Goal: Share content: Share content

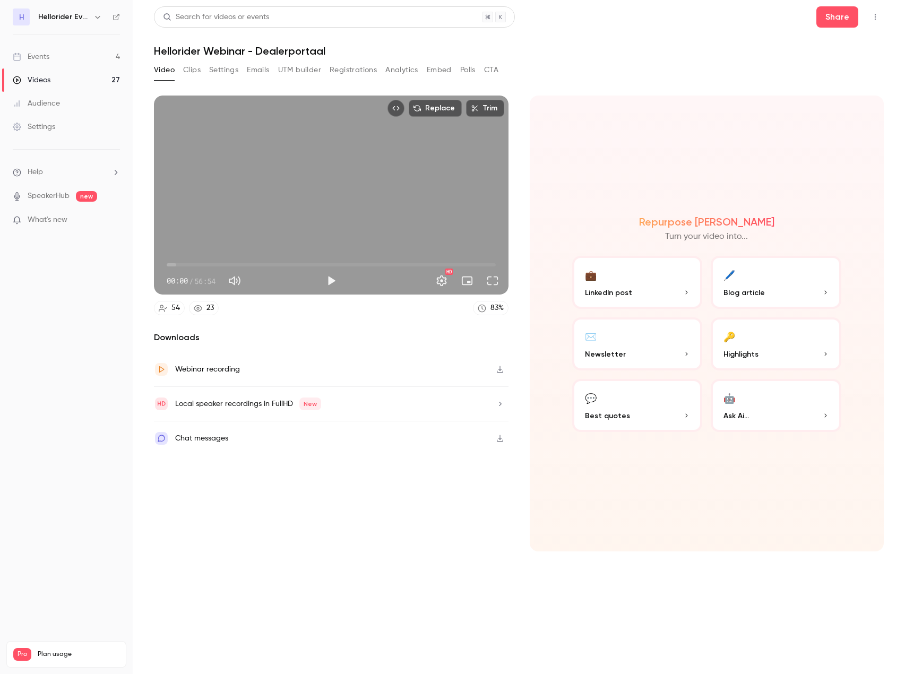
click at [410, 479] on div "Downloads Webinar recording Local speaker recordings in FullHD New Chat messages" at bounding box center [331, 441] width 354 height 220
click at [224, 436] on div "Chat messages" at bounding box center [201, 438] width 53 height 13
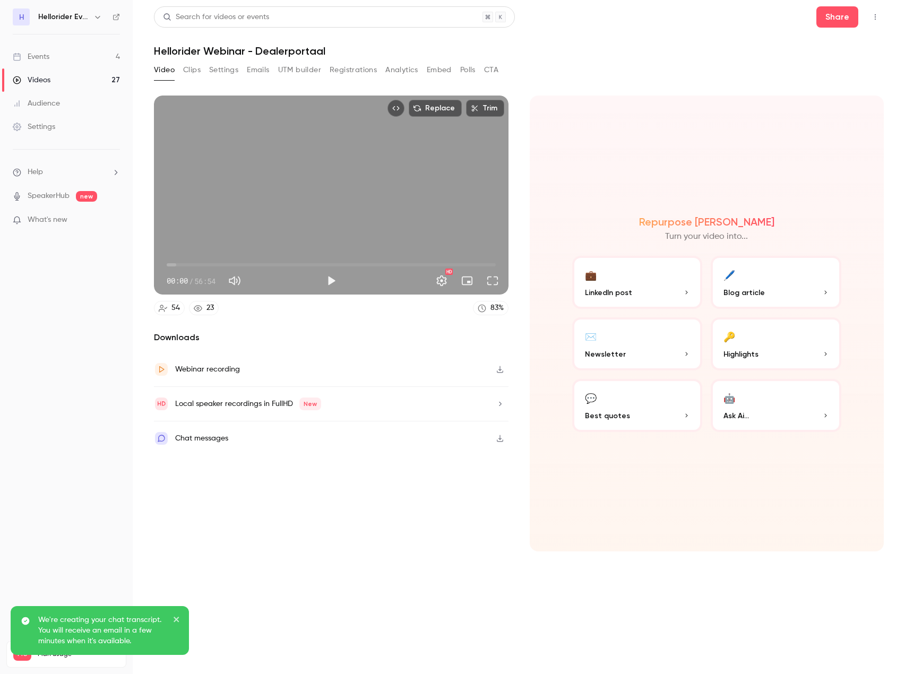
click at [194, 74] on button "Clips" at bounding box center [192, 70] width 18 height 17
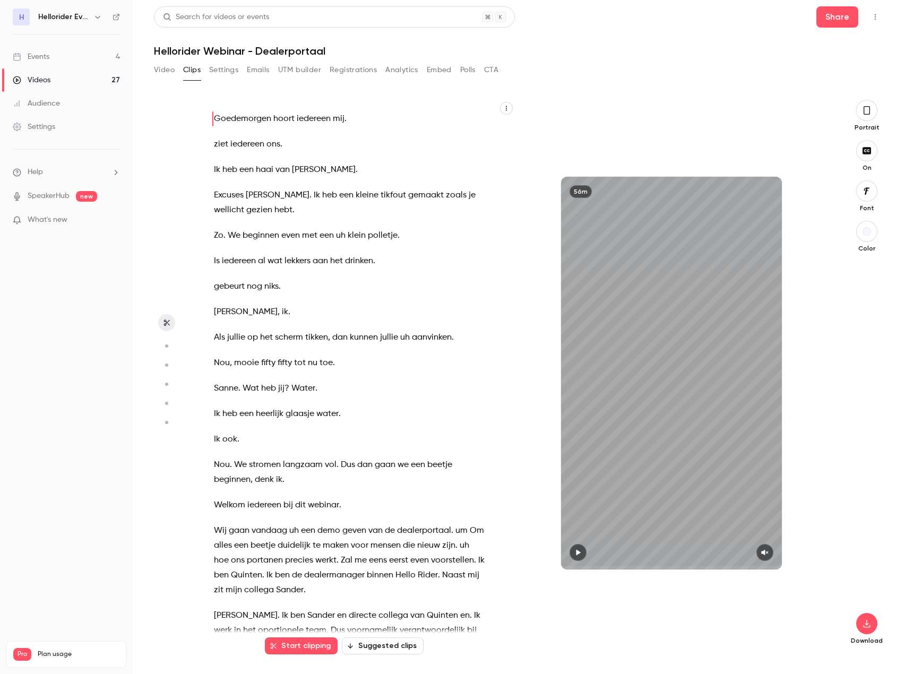
click at [575, 557] on button "button" at bounding box center [577, 552] width 17 height 17
type input "****"
click at [159, 64] on button "Video" at bounding box center [164, 70] width 21 height 17
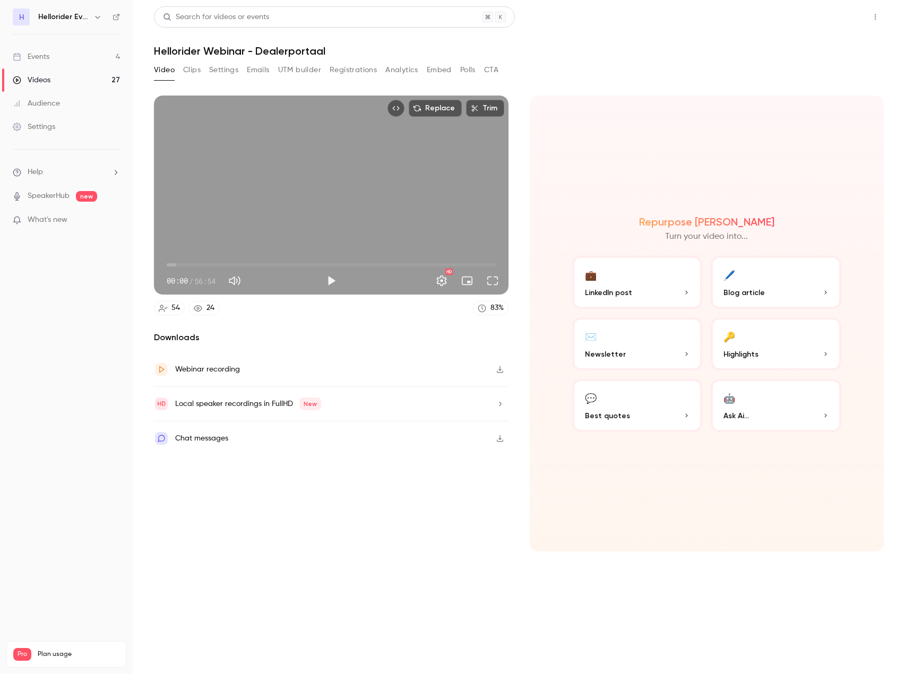
click at [824, 23] on button "Share" at bounding box center [837, 16] width 42 height 21
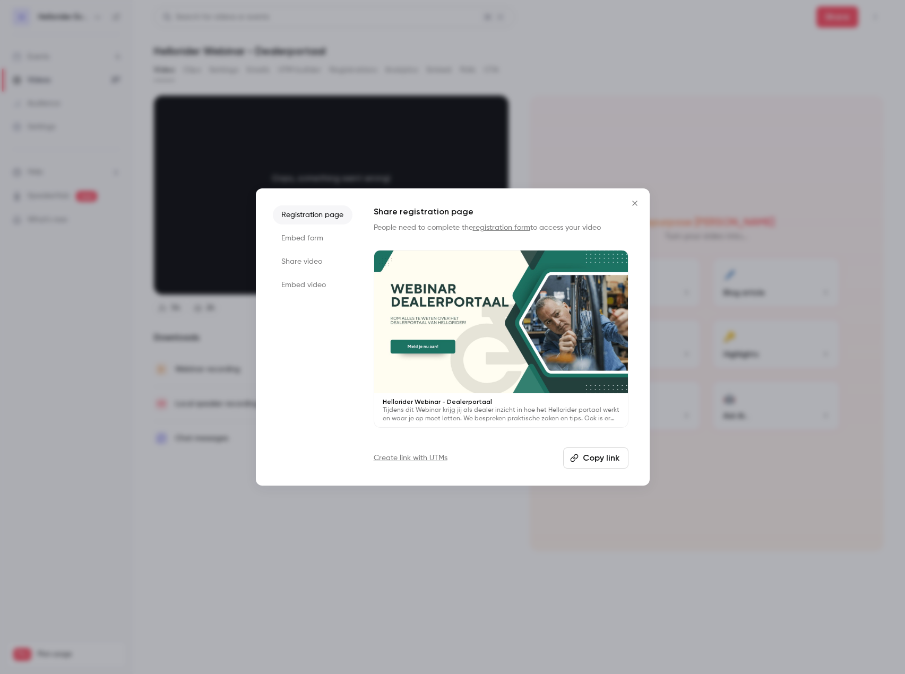
click at [311, 255] on li "Share video" at bounding box center [313, 261] width 80 height 19
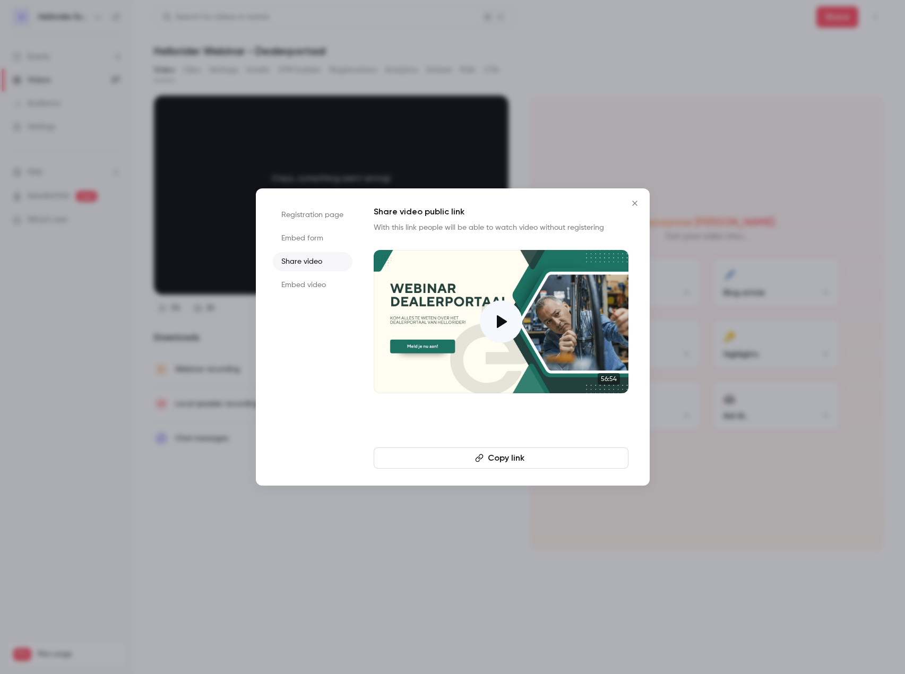
click at [513, 453] on button "Copy link" at bounding box center [501, 457] width 255 height 21
